Goal: Information Seeking & Learning: Compare options

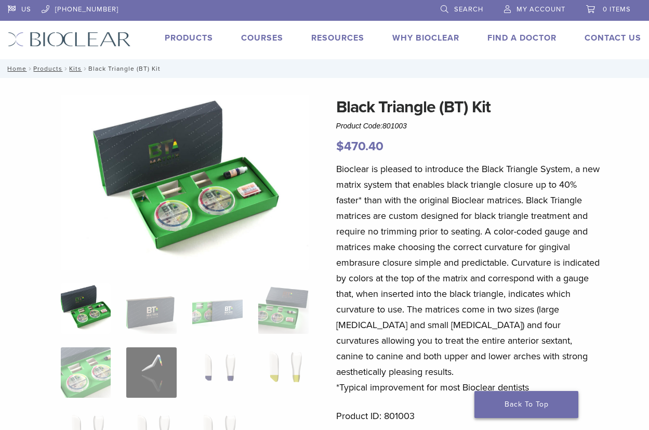
click at [548, 403] on link "Back To Top" at bounding box center [526, 404] width 104 height 27
click at [531, 404] on link "Back To Top" at bounding box center [526, 404] width 104 height 27
click at [88, 308] on img at bounding box center [86, 308] width 50 height 50
click at [139, 312] on img at bounding box center [151, 308] width 50 height 50
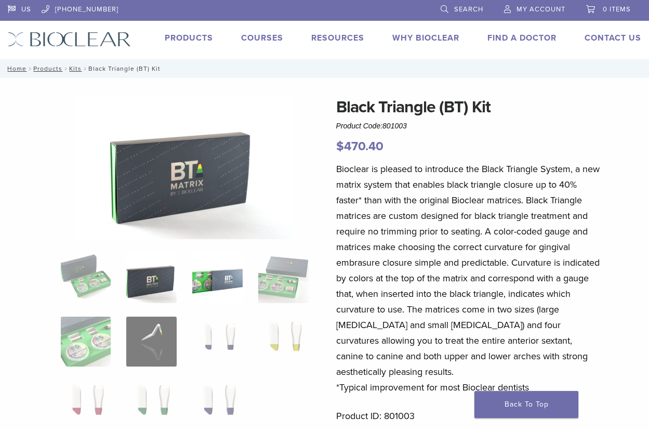
click at [216, 294] on img at bounding box center [217, 278] width 50 height 50
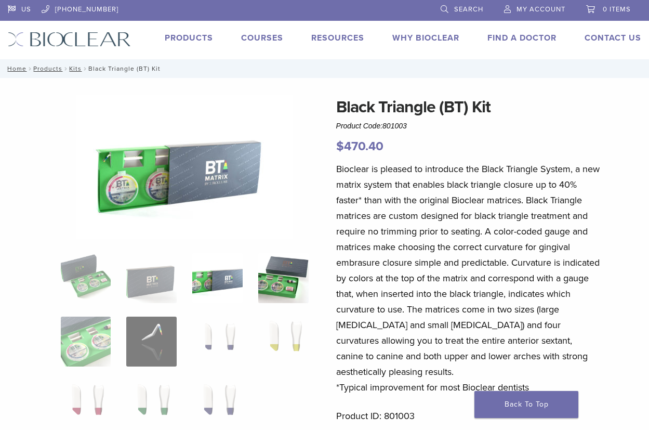
click at [268, 284] on img at bounding box center [283, 278] width 50 height 50
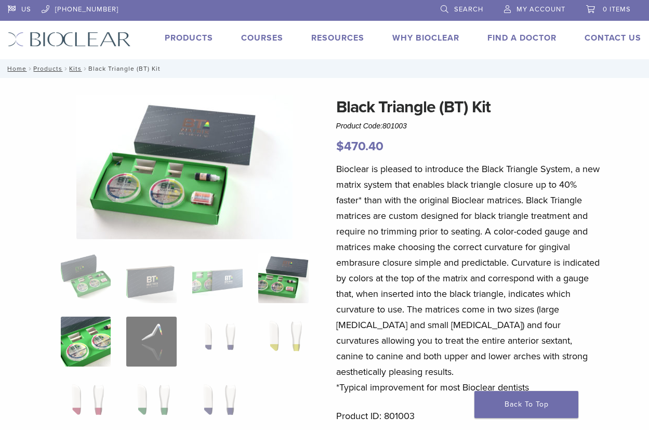
click at [90, 354] on img at bounding box center [86, 341] width 50 height 50
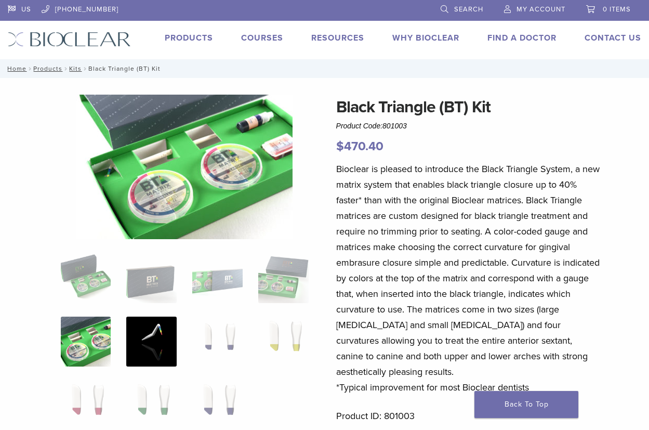
click at [142, 339] on img at bounding box center [151, 341] width 50 height 50
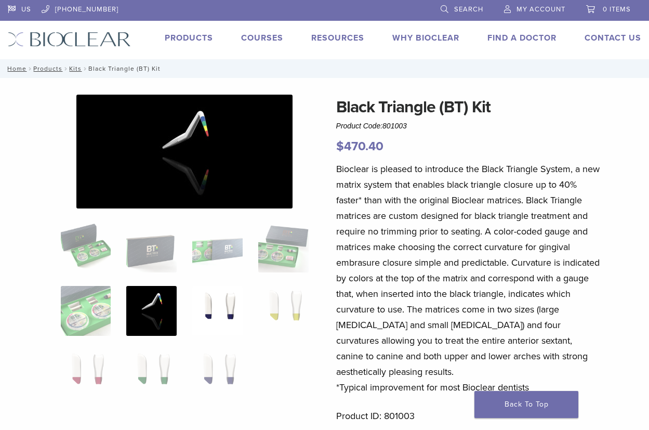
click at [199, 317] on img at bounding box center [217, 311] width 50 height 50
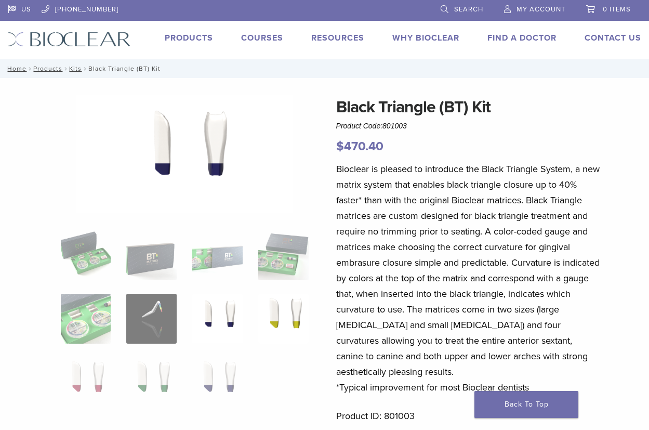
click at [263, 310] on img at bounding box center [283, 319] width 50 height 50
click at [90, 372] on img at bounding box center [86, 382] width 50 height 50
click at [139, 369] on img at bounding box center [151, 382] width 50 height 50
click at [190, 369] on ol at bounding box center [184, 325] width 263 height 191
click at [193, 370] on img at bounding box center [217, 382] width 50 height 50
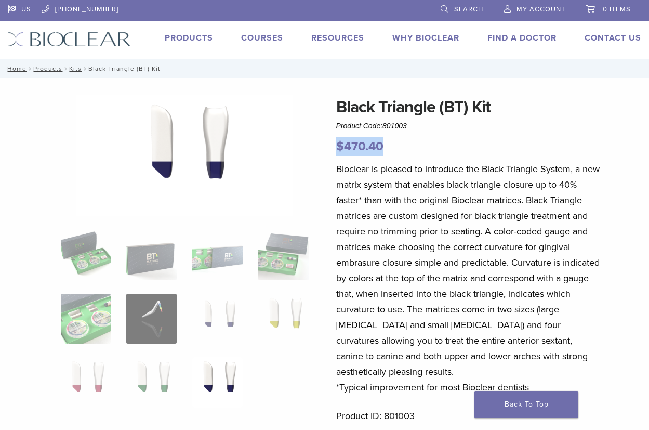
drag, startPoint x: 589, startPoint y: 145, endPoint x: 563, endPoint y: 121, distance: 35.7
click at [563, 121] on div "Black Triangle (BT) Kit Product Code: 801003 $ 470.40" at bounding box center [468, 125] width 264 height 61
click at [523, 405] on link "Back To Top" at bounding box center [526, 404] width 104 height 27
click at [198, 41] on link "Products" at bounding box center [189, 38] width 48 height 10
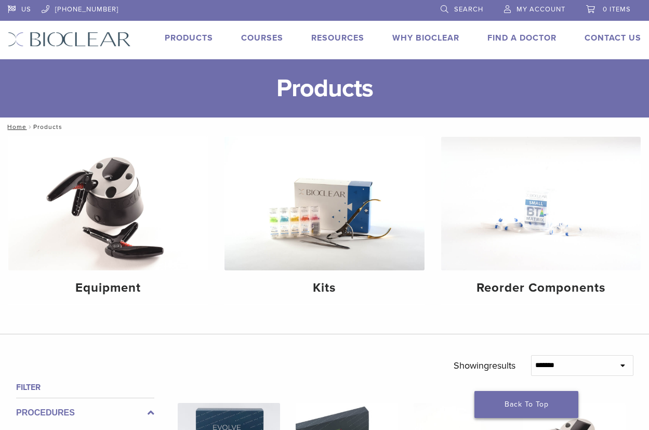
click at [539, 405] on link "Back To Top" at bounding box center [526, 404] width 104 height 27
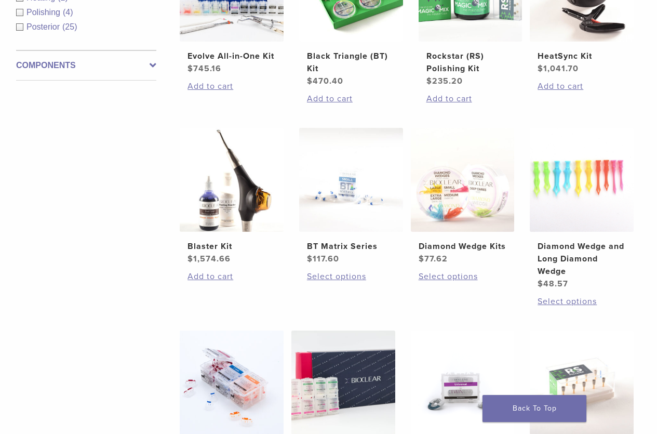
scroll to position [495, 0]
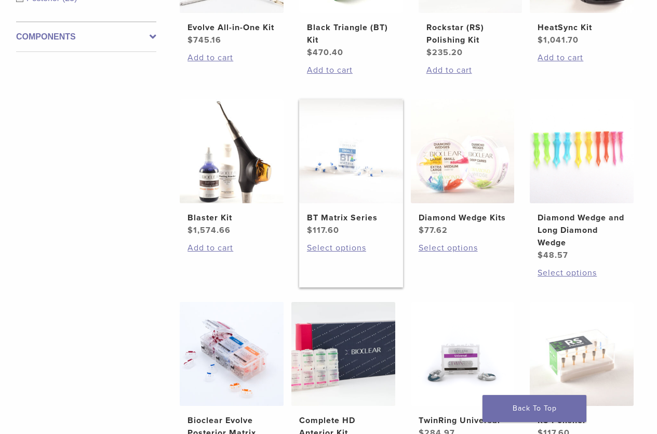
click at [343, 177] on img at bounding box center [351, 151] width 104 height 104
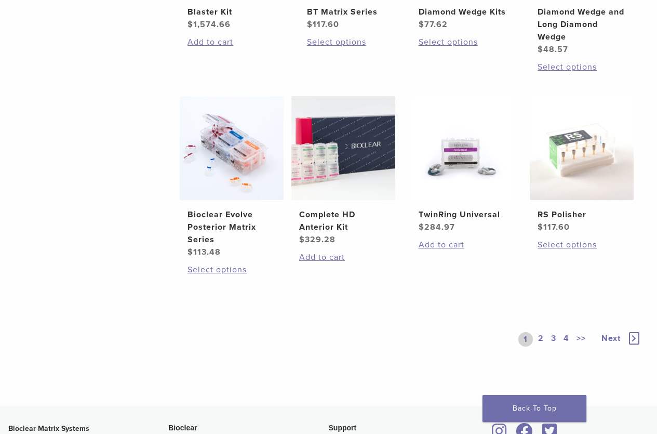
scroll to position [723, 0]
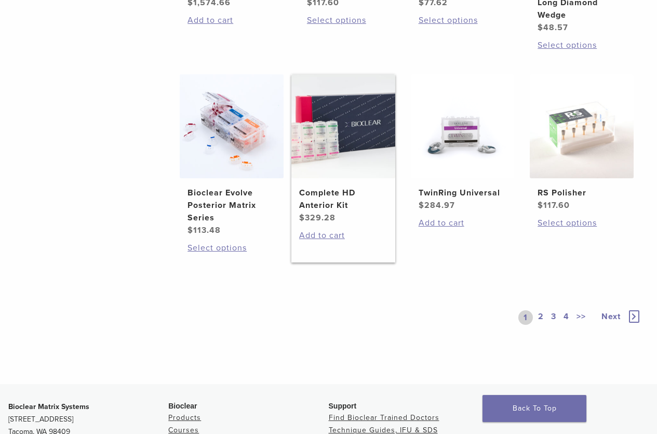
click at [354, 159] on img at bounding box center [343, 126] width 104 height 104
click at [538, 313] on link "2" at bounding box center [541, 317] width 10 height 15
click at [541, 318] on link "2" at bounding box center [541, 317] width 10 height 15
click at [546, 409] on link "Back To Top" at bounding box center [535, 408] width 104 height 27
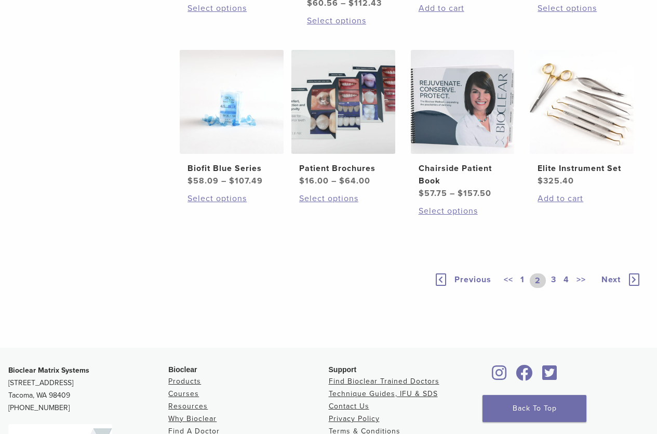
scroll to position [670, 0]
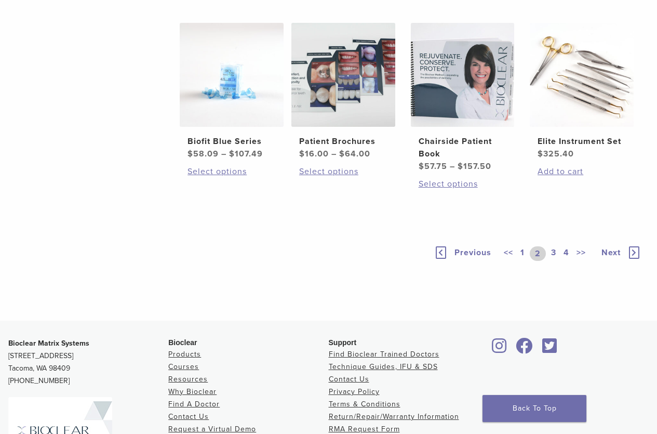
click at [524, 261] on link "1" at bounding box center [523, 253] width 8 height 15
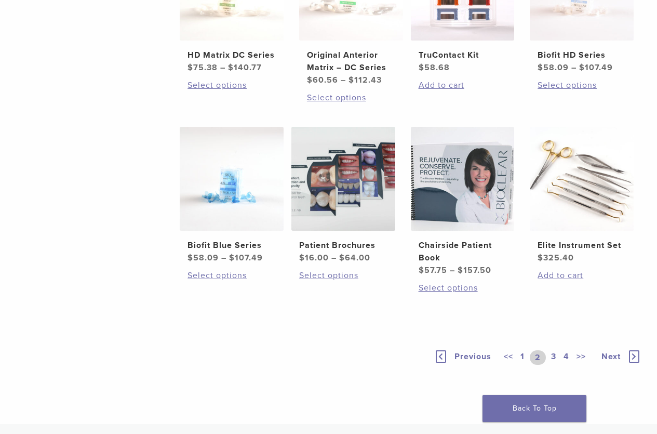
click at [444, 355] on icon at bounding box center [441, 356] width 10 height 12
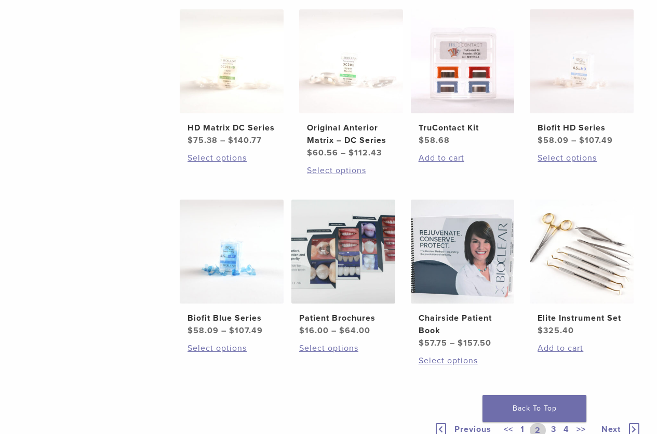
scroll to position [723, 0]
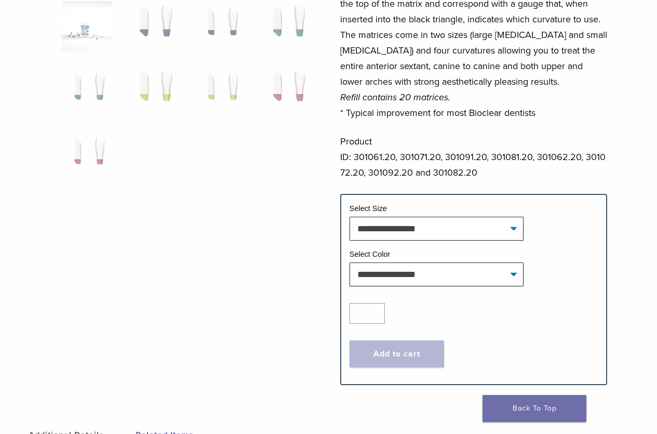
scroll to position [276, 0]
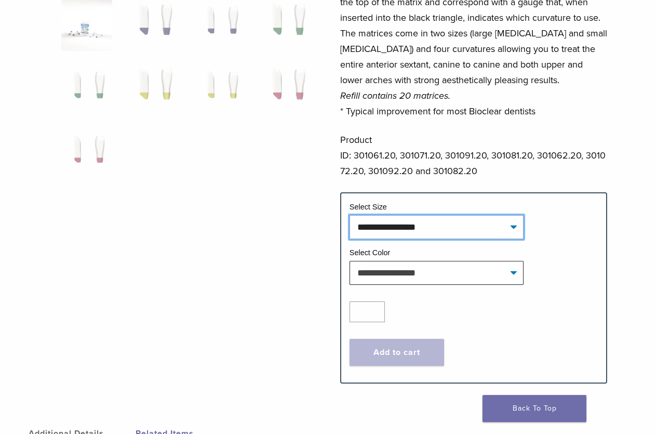
click at [432, 232] on select "**********" at bounding box center [437, 227] width 174 height 24
click at [350, 215] on select "**********" at bounding box center [437, 227] width 174 height 24
select select "*****"
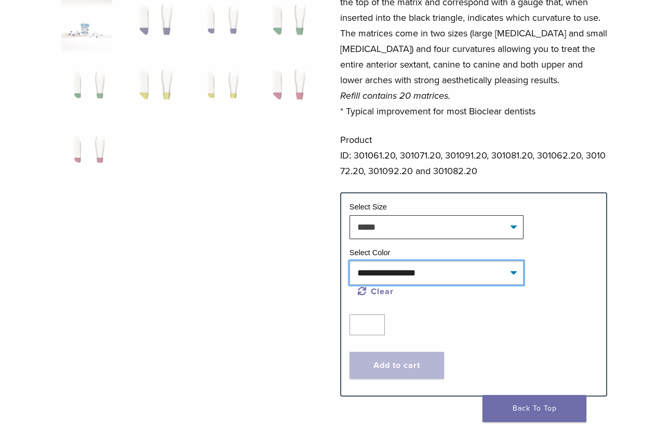
click at [446, 272] on select "**********" at bounding box center [437, 273] width 174 height 24
click at [302, 264] on div at bounding box center [186, 99] width 251 height 561
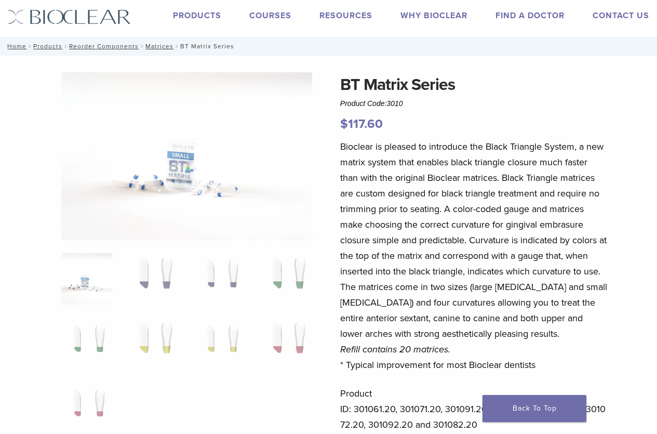
scroll to position [0, 0]
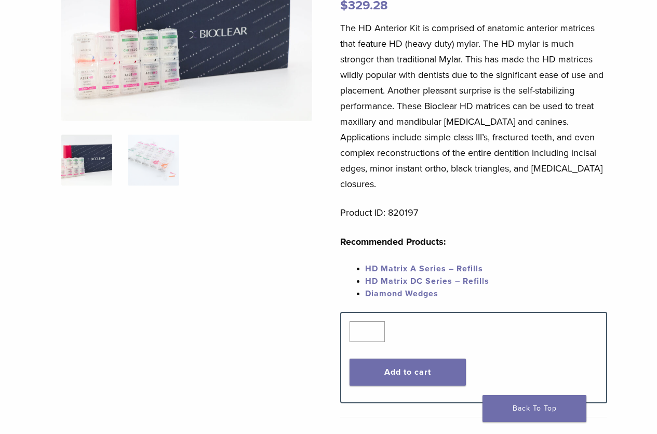
scroll to position [144, 0]
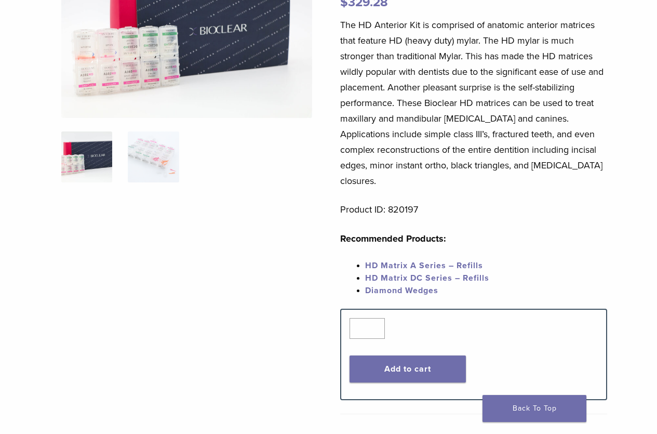
click at [470, 260] on link "HD Matrix A Series – Refills" at bounding box center [424, 265] width 118 height 10
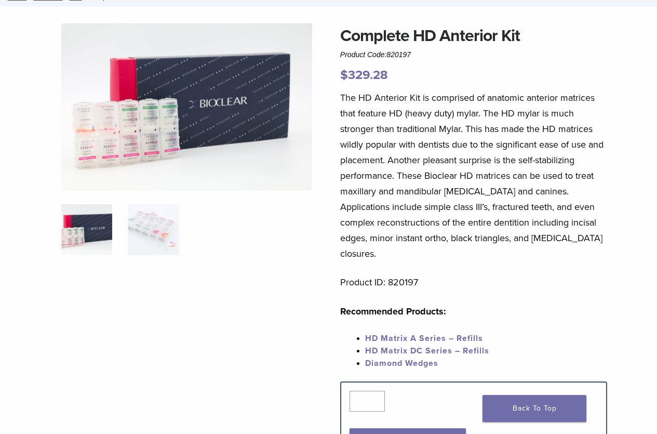
scroll to position [73, 0]
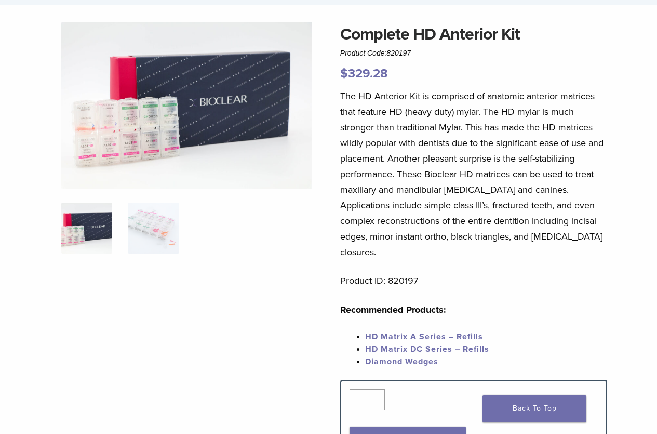
click at [119, 143] on img at bounding box center [186, 105] width 251 height 167
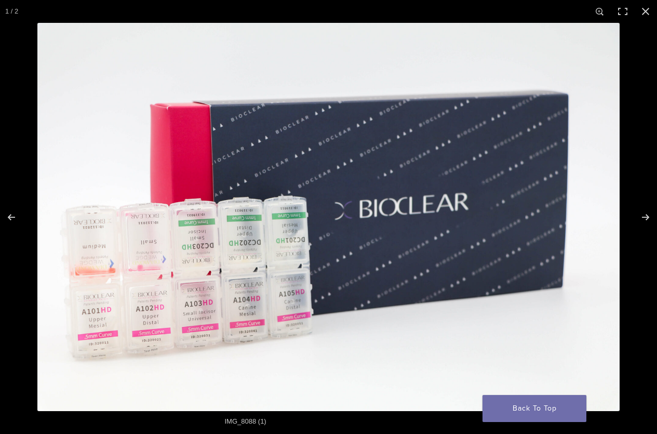
click at [119, 143] on img "Full screen image" at bounding box center [328, 217] width 582 height 388
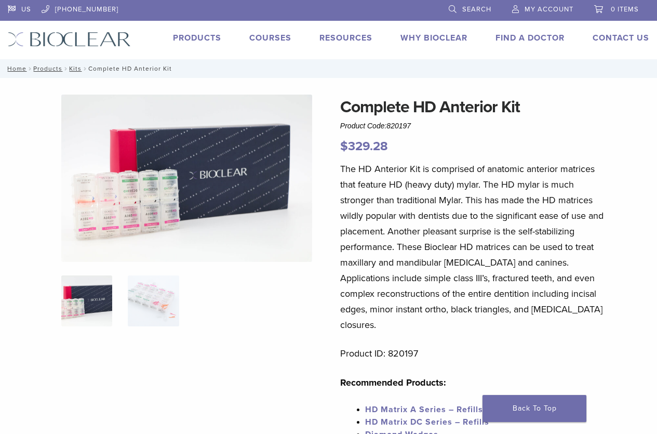
scroll to position [144, 0]
